Goal: Find specific fact: Find specific fact

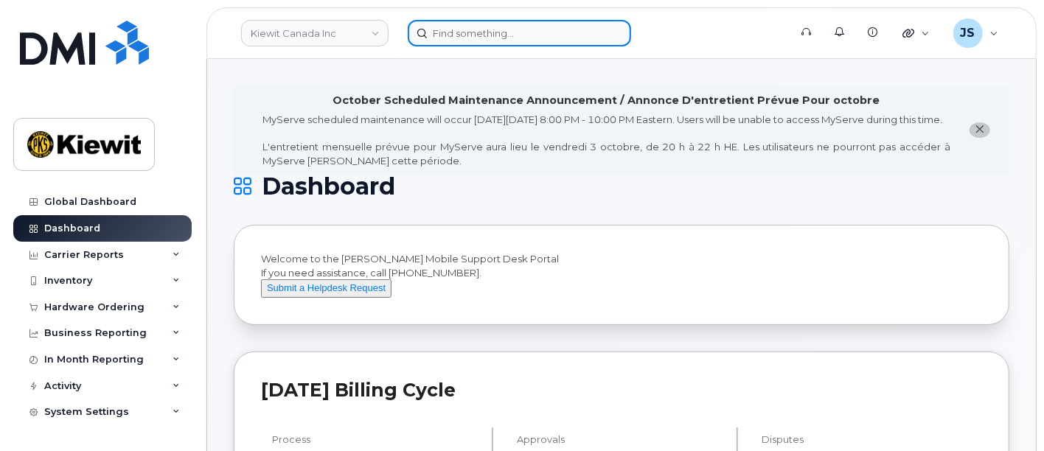
click at [470, 35] on input at bounding box center [519, 33] width 223 height 27
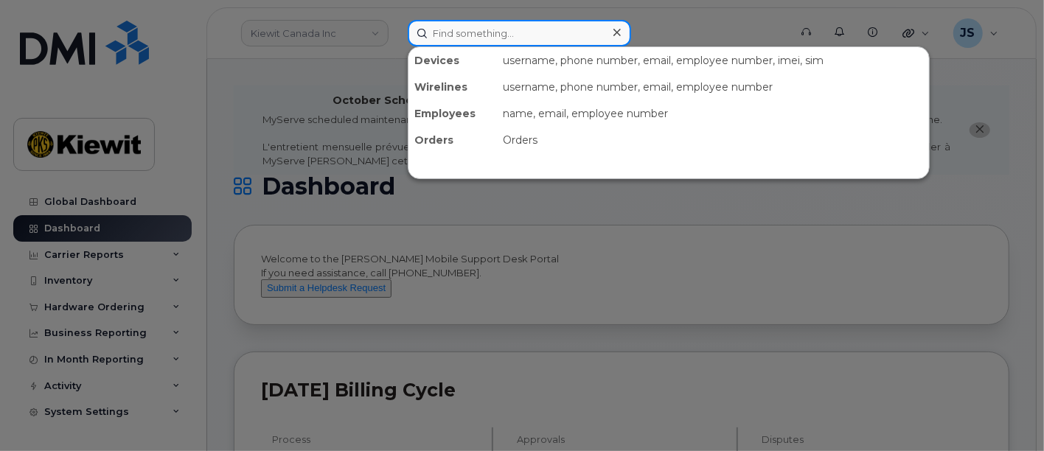
paste input "[PERSON_NAME]"
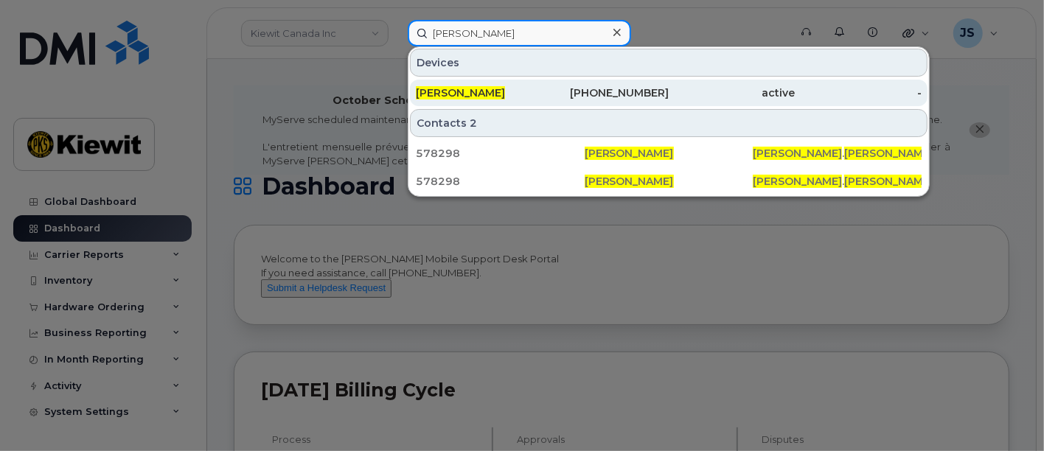
type input "[PERSON_NAME]"
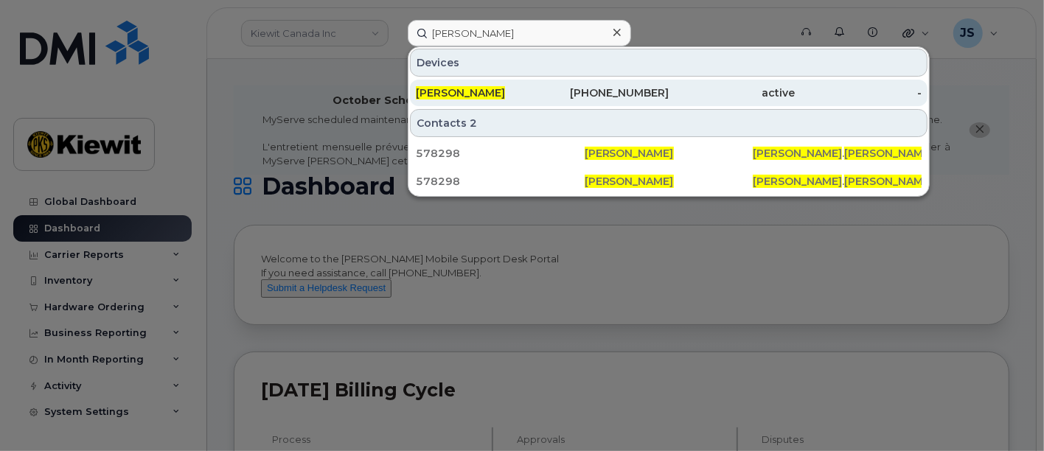
click at [515, 95] on div "[PERSON_NAME]" at bounding box center [479, 93] width 127 height 15
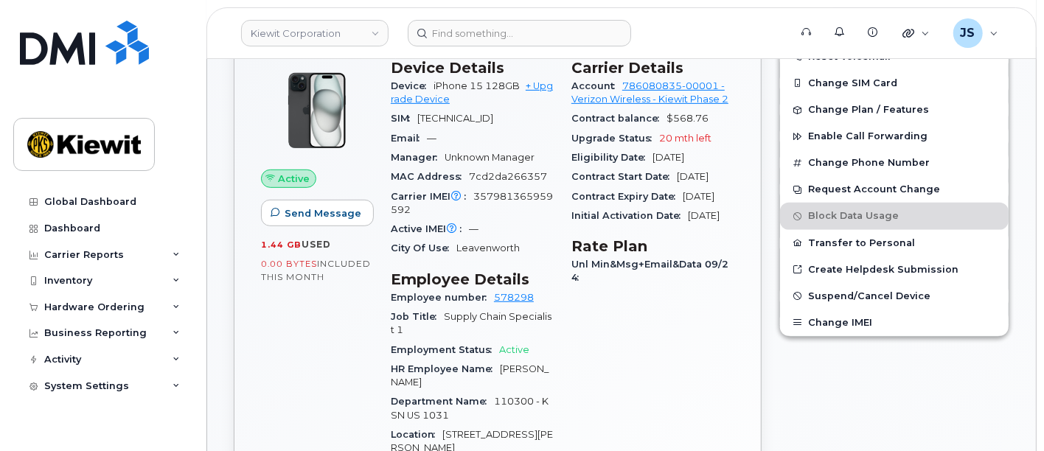
scroll to position [246, 0]
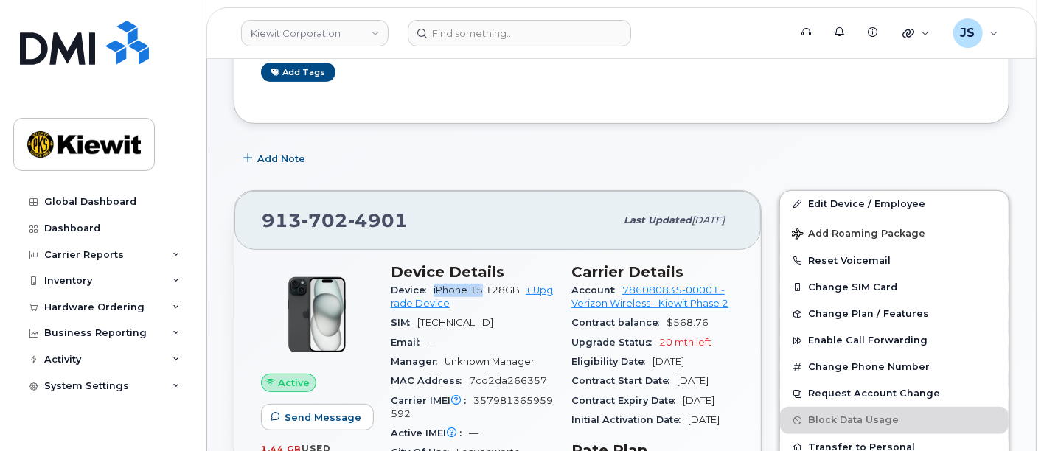
drag, startPoint x: 472, startPoint y: 291, endPoint x: 428, endPoint y: 285, distance: 43.9
click at [428, 285] on div "Device iPhone 15 128GB + Upgrade Device" at bounding box center [472, 297] width 163 height 33
copy span "iPhone 15"
drag, startPoint x: 439, startPoint y: 221, endPoint x: 261, endPoint y: 224, distance: 178.5
click at [262, 224] on div "[PHONE_NUMBER]" at bounding box center [438, 220] width 353 height 31
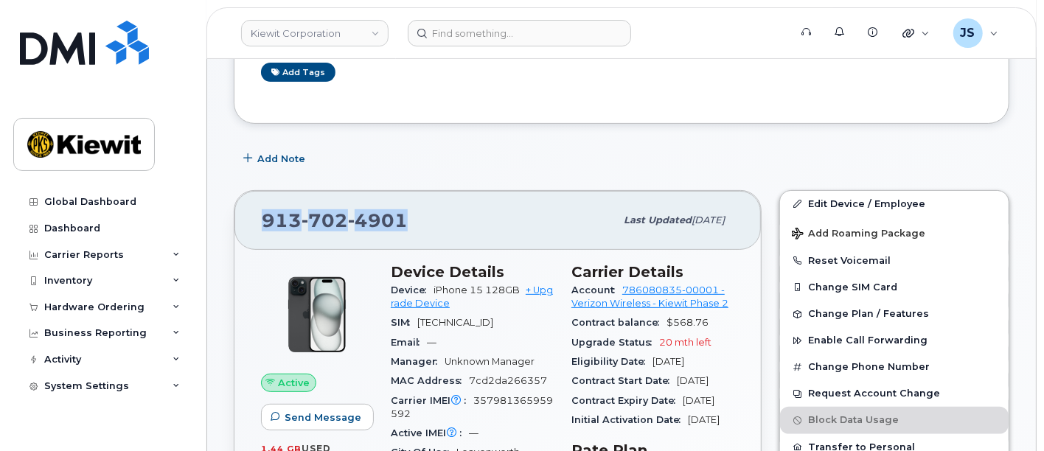
copy span "[PHONE_NUMBER]"
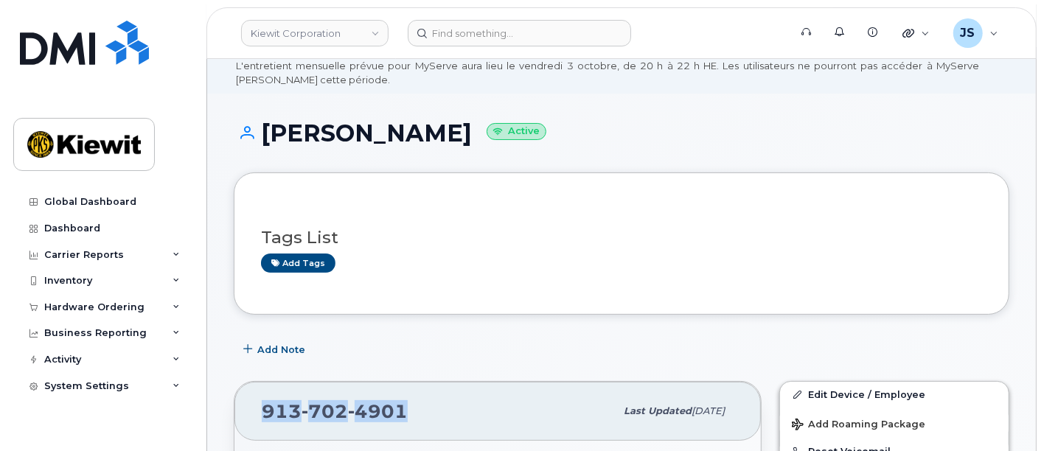
scroll to position [0, 0]
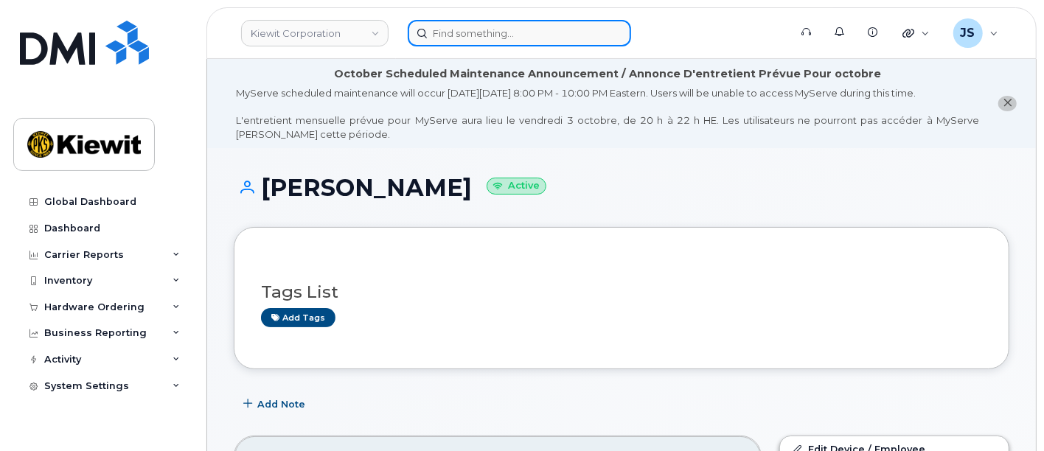
click at [501, 29] on input at bounding box center [519, 33] width 223 height 27
